Goal: Information Seeking & Learning: Find specific page/section

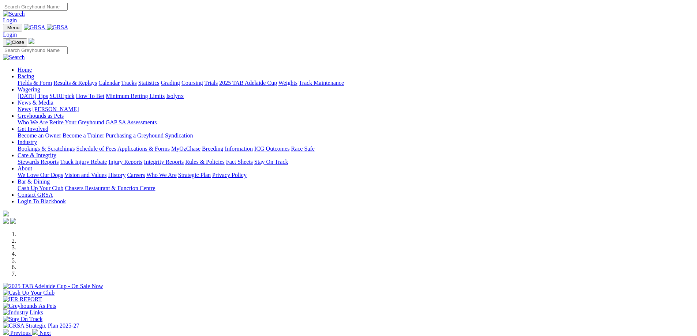
click at [34, 73] on link "Racing" at bounding box center [26, 76] width 16 height 6
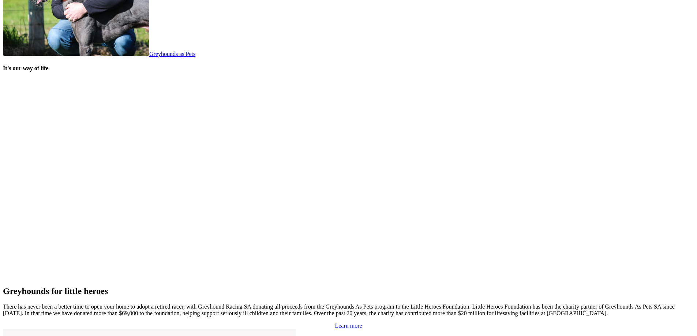
scroll to position [1500, 0]
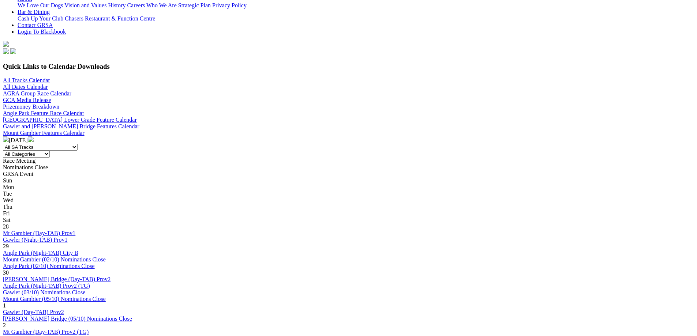
scroll to position [146, 0]
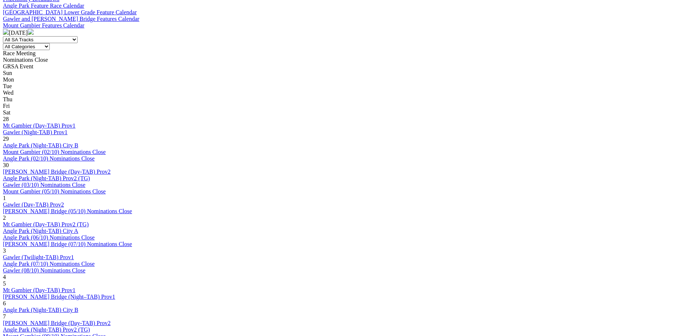
scroll to position [293, 0]
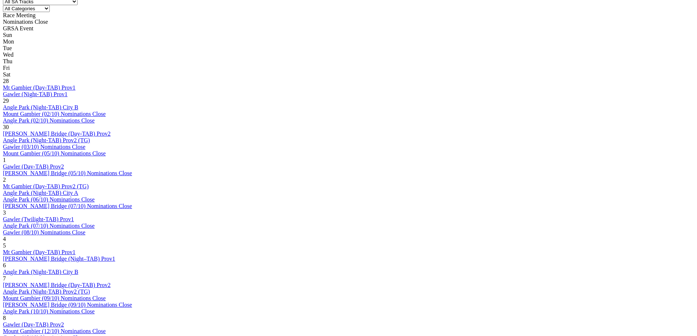
scroll to position [329, 0]
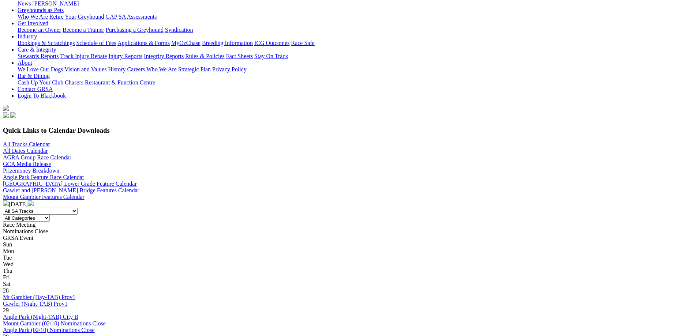
scroll to position [146, 0]
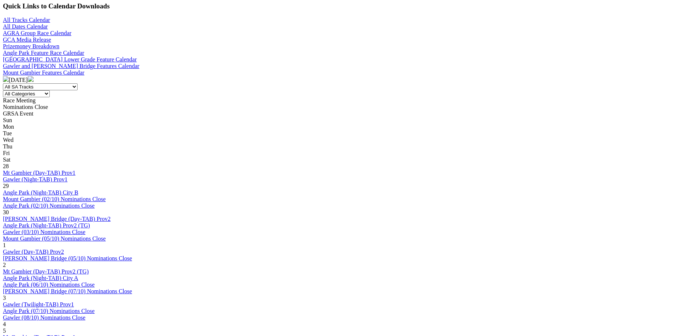
scroll to position [256, 0]
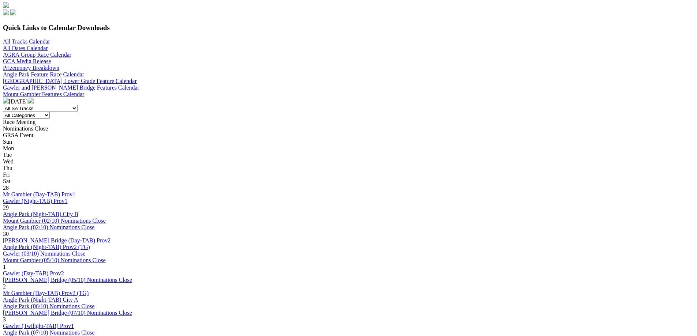
scroll to position [256, 0]
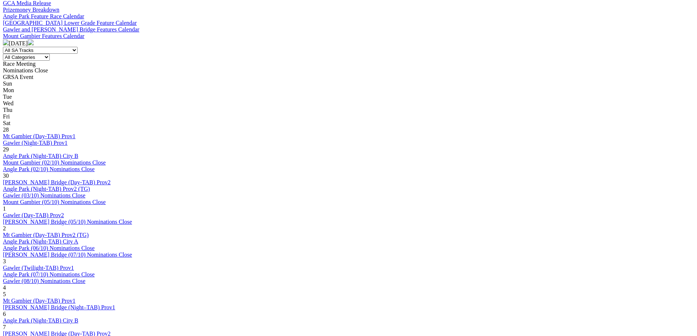
scroll to position [293, 0]
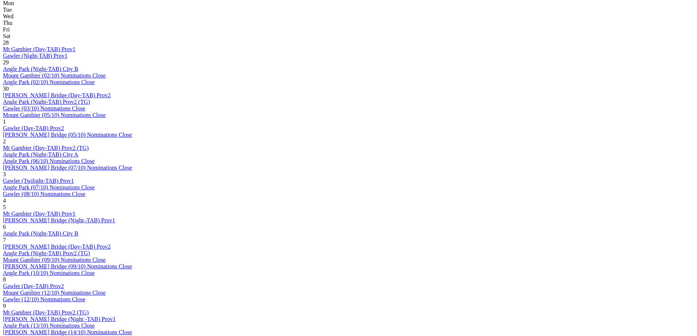
scroll to position [329, 0]
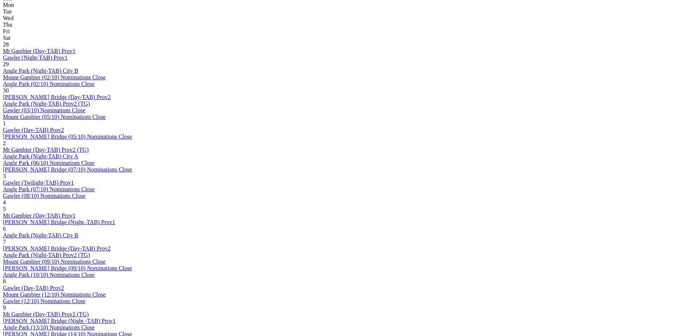
scroll to position [329, 0]
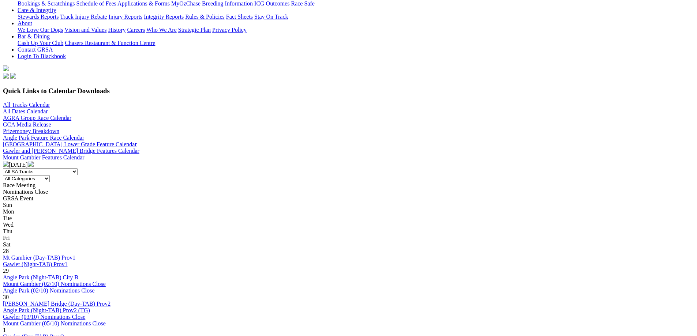
scroll to position [146, 0]
